Goal: Task Accomplishment & Management: Complete application form

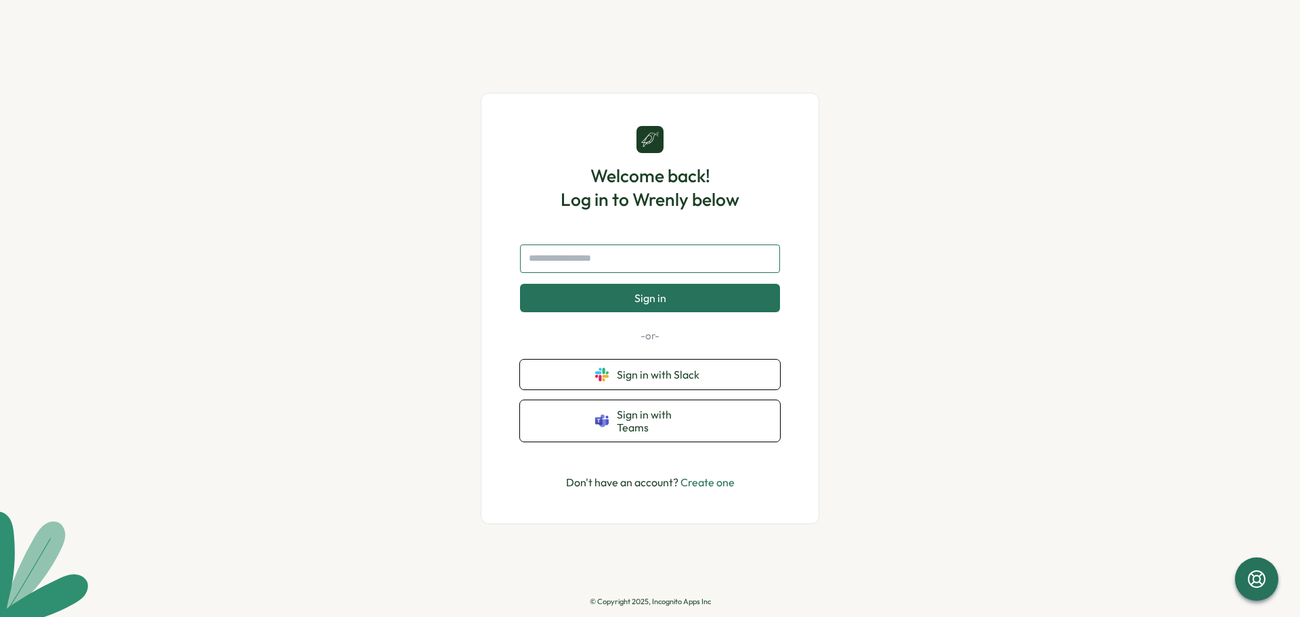
click at [662, 271] on input "text" at bounding box center [650, 258] width 260 height 28
click at [704, 479] on link "Create one" at bounding box center [708, 482] width 54 height 14
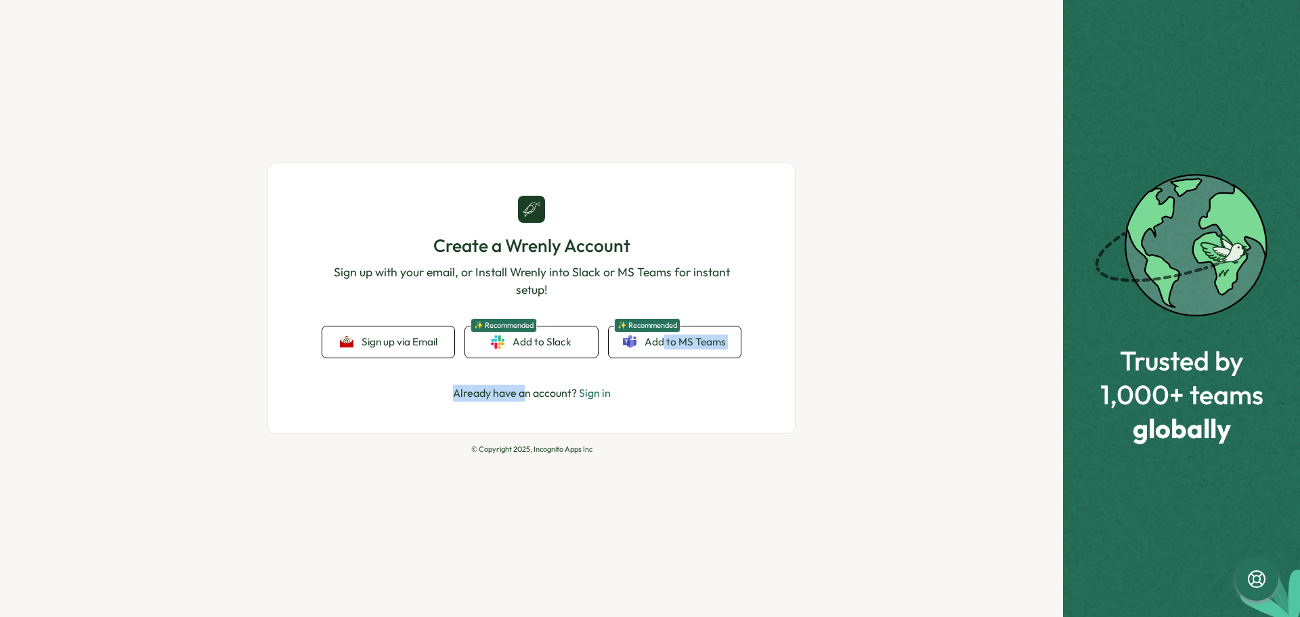
drag, startPoint x: 527, startPoint y: 373, endPoint x: 665, endPoint y: 397, distance: 139.6
click at [665, 397] on div "Create a Wrenly Account Sign up with your email, or Install Wrenly into Slack o…" at bounding box center [531, 298] width 418 height 205
click at [530, 385] on p "Already have an account? Sign in" at bounding box center [532, 393] width 158 height 17
click at [409, 348] on button "Sign up via Email" at bounding box center [388, 341] width 132 height 31
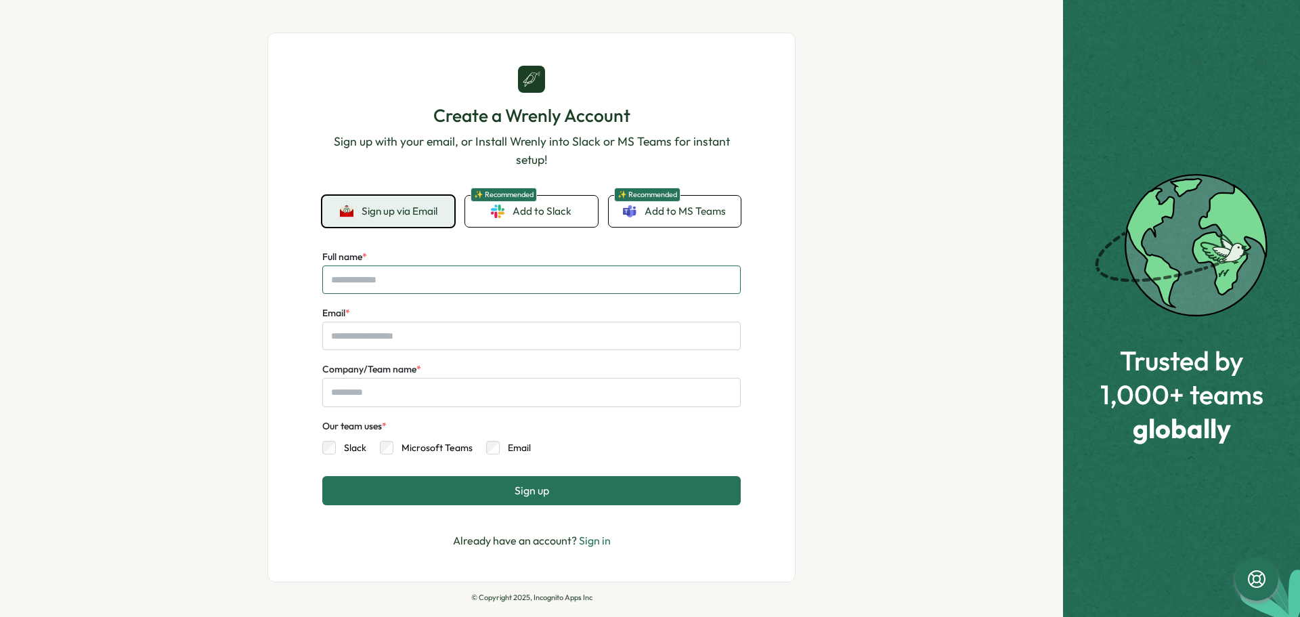
click at [412, 280] on input "Full name *" at bounding box center [531, 279] width 418 height 28
click at [400, 287] on input "Full name *" at bounding box center [531, 279] width 418 height 28
click at [400, 287] on input "***" at bounding box center [531, 279] width 418 height 28
type input "***"
click at [941, 173] on div "Create a Wrenly Account Sign up with your email, or Install Wrenly into Slack o…" at bounding box center [531, 308] width 1063 height 617
